Goal: Find specific page/section: Find specific page/section

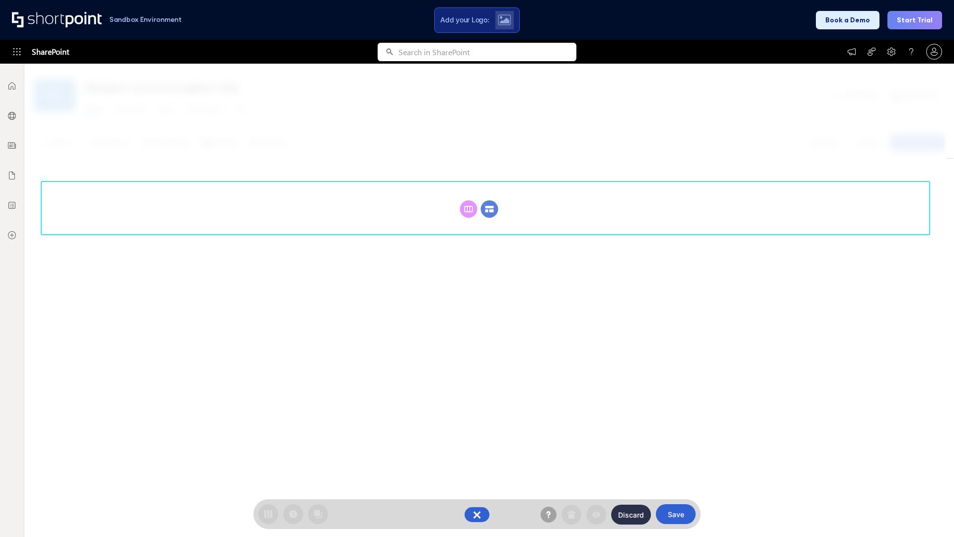
click at [490, 200] on circle at bounding box center [489, 208] width 17 height 17
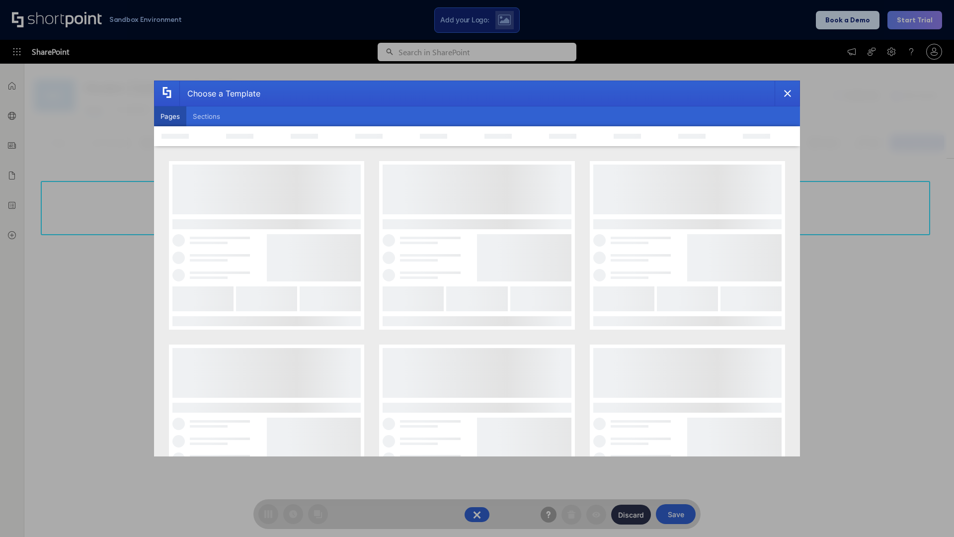
scroll to position [136, 0]
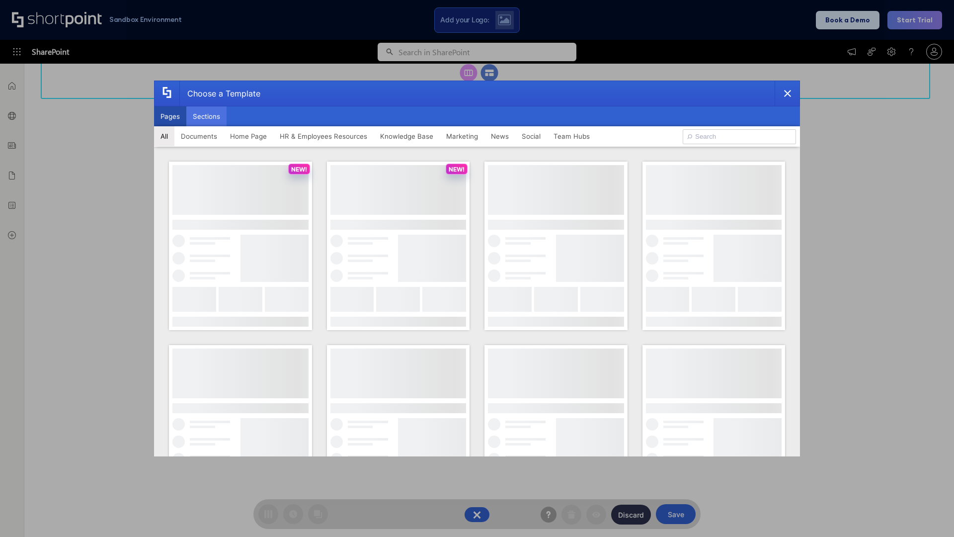
click at [206, 116] on button "Sections" at bounding box center [206, 116] width 40 height 20
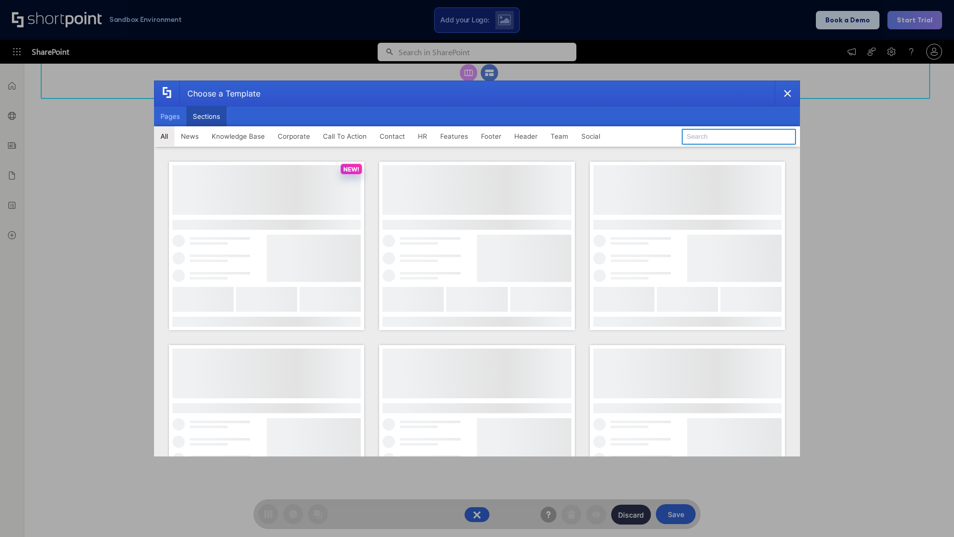
type input "Features Kit 5"
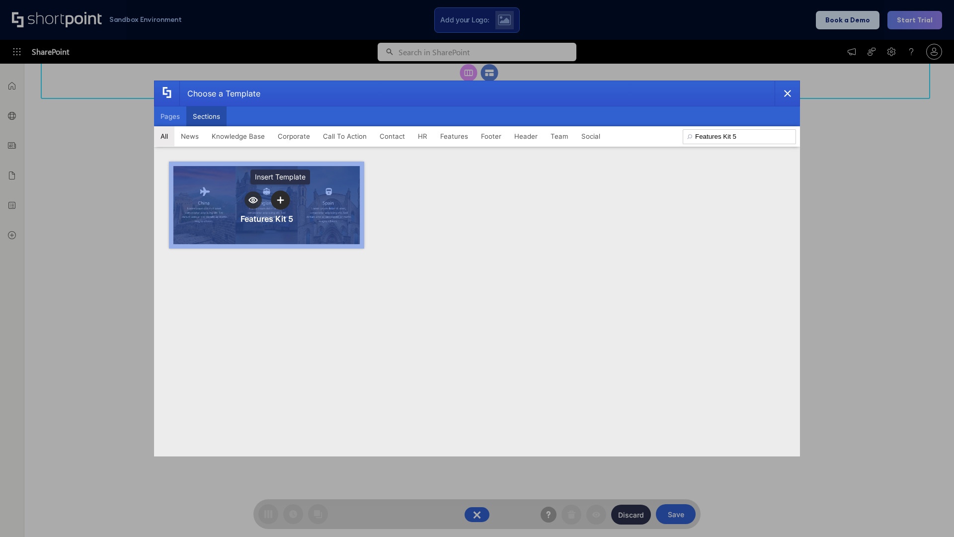
click at [280, 200] on icon "template selector" at bounding box center [280, 199] width 7 height 7
